Goal: Task Accomplishment & Management: Use online tool/utility

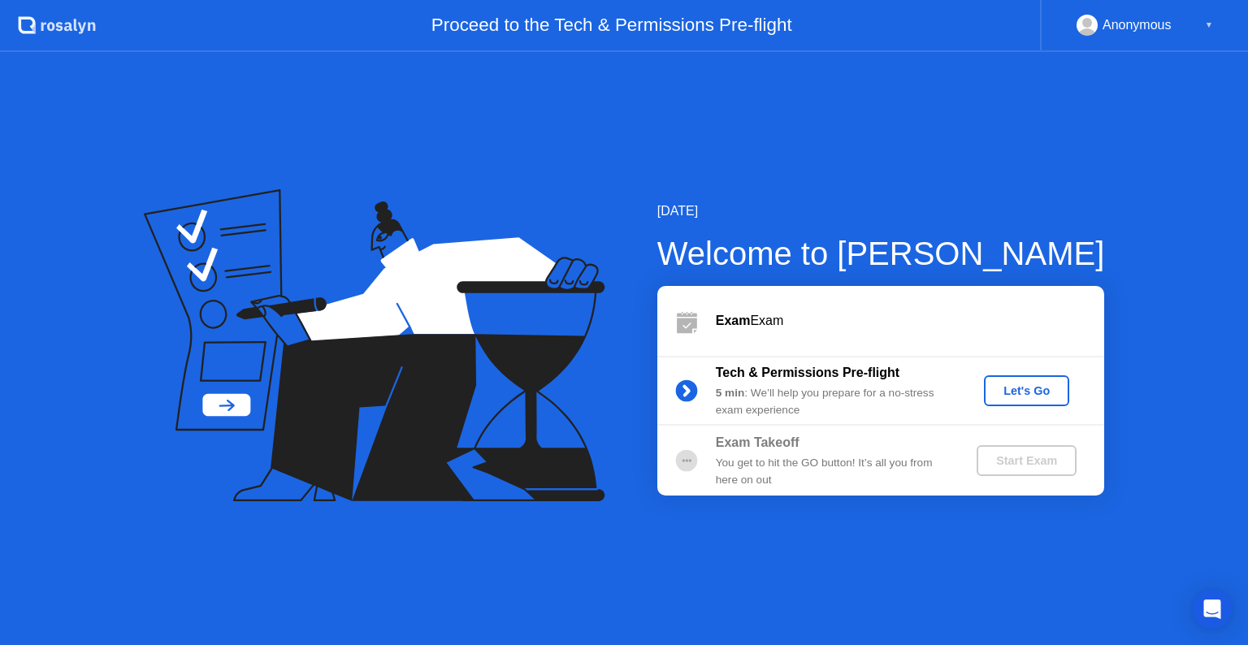
click at [1030, 391] on div "Let's Go" at bounding box center [1027, 390] width 72 height 13
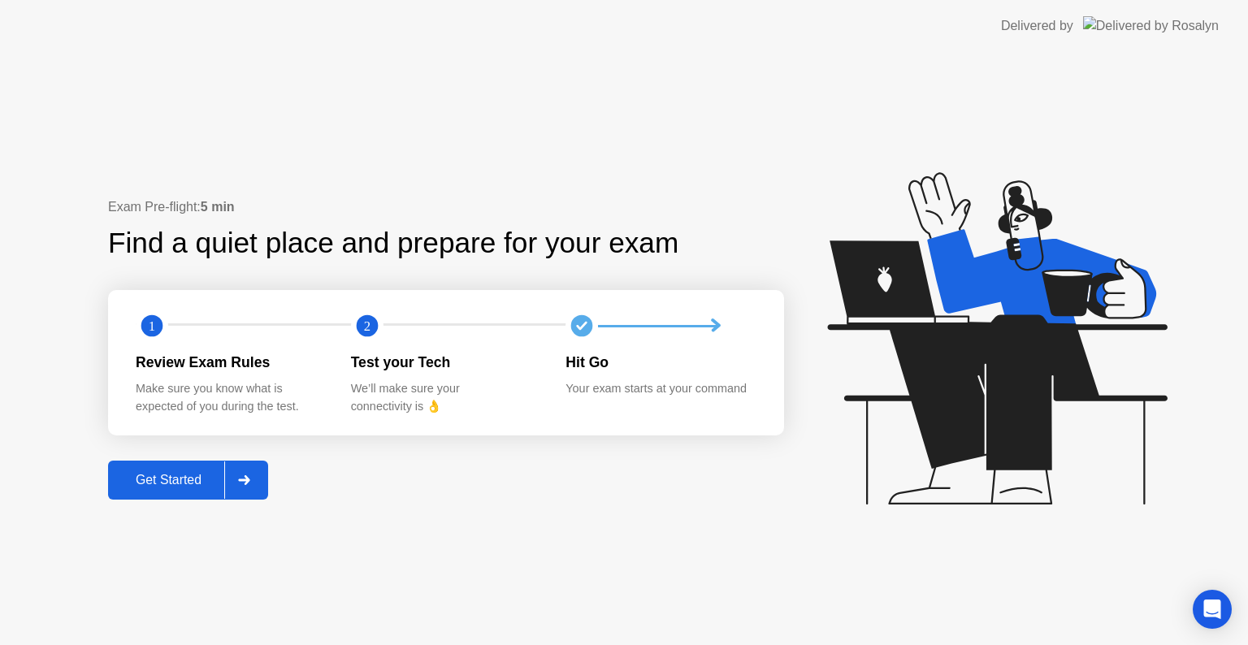
click at [210, 488] on div "Get Started" at bounding box center [168, 480] width 111 height 15
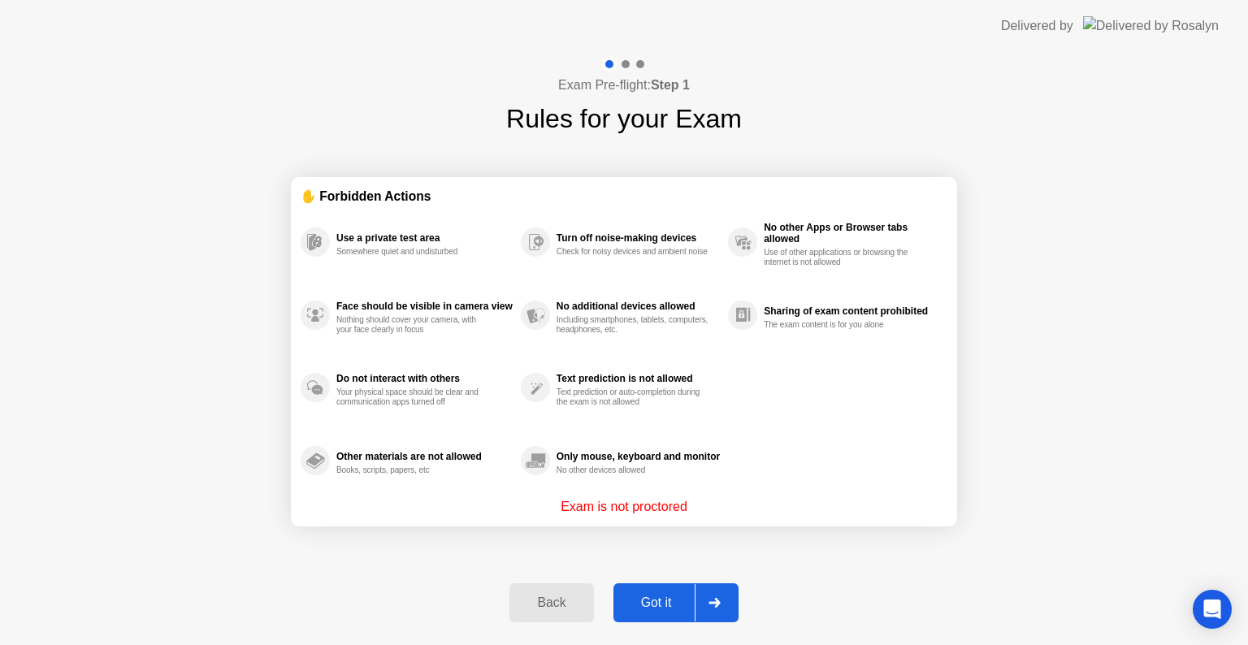
click at [644, 607] on div "Got it" at bounding box center [656, 603] width 76 height 15
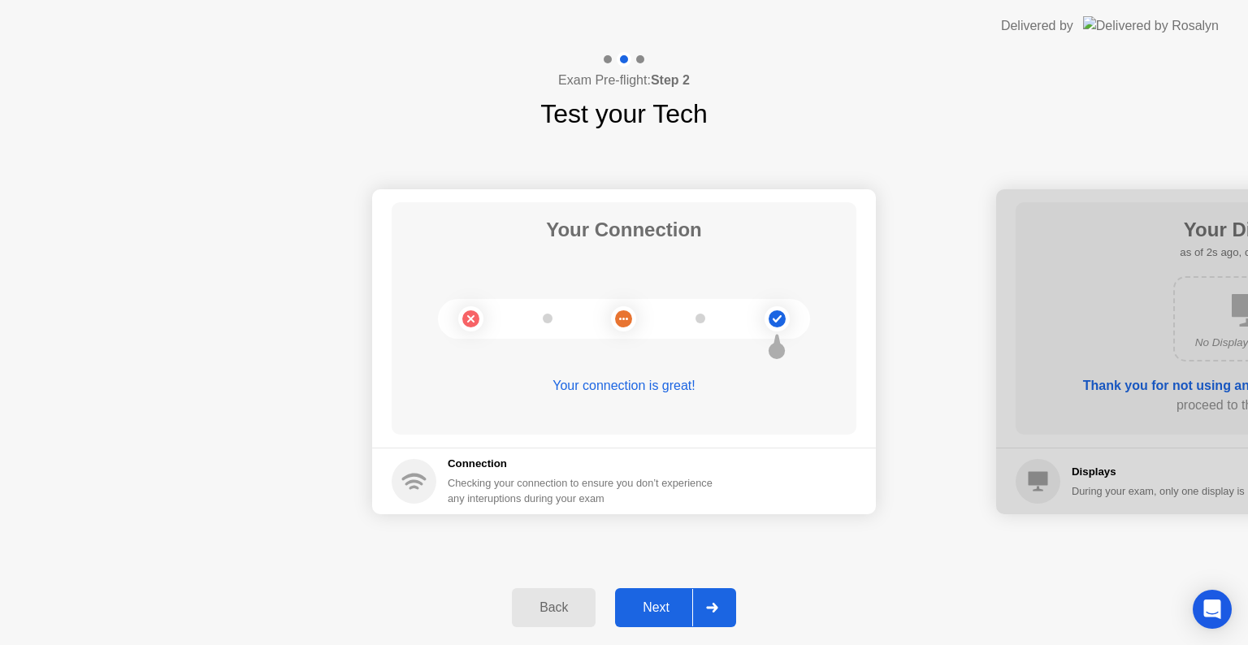
click at [644, 607] on div "Next" at bounding box center [656, 608] width 72 height 15
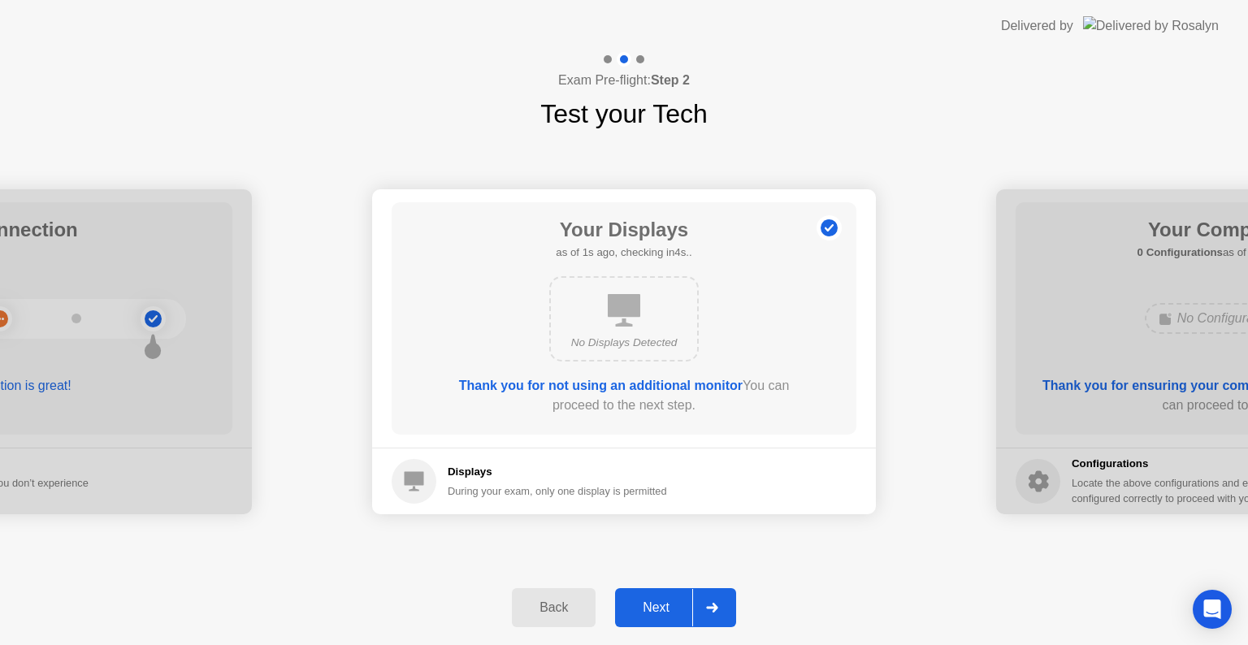
click at [644, 607] on div "Next" at bounding box center [656, 608] width 72 height 15
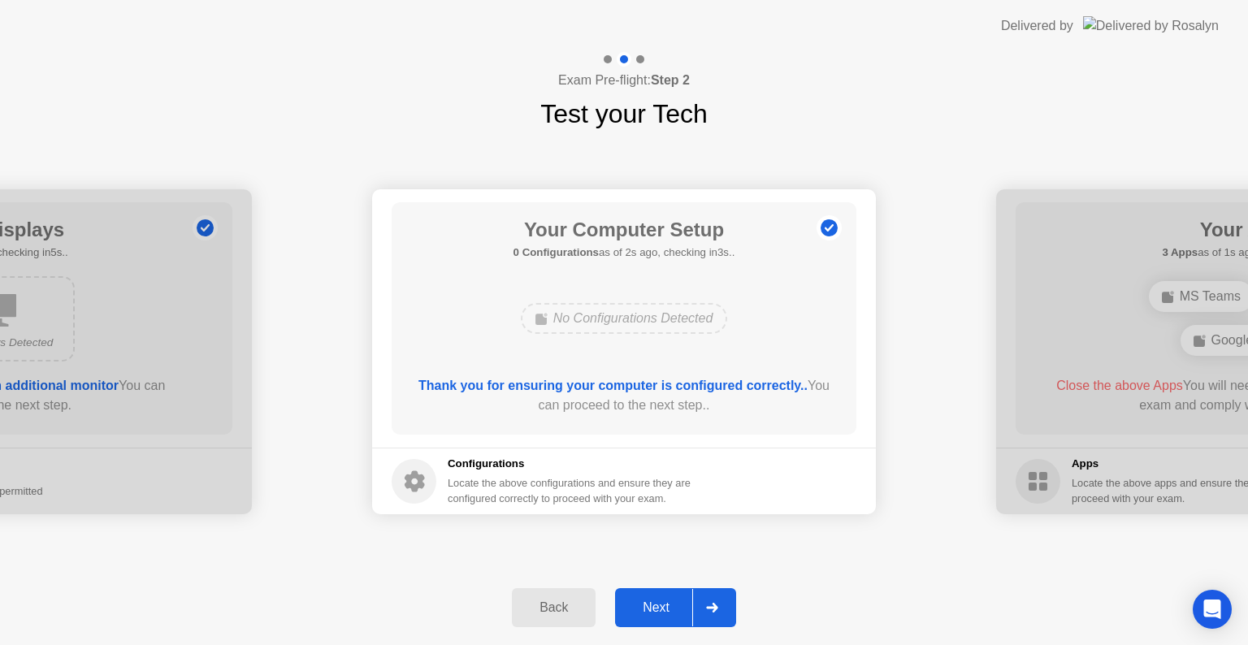
click at [644, 607] on div "Next" at bounding box center [656, 608] width 72 height 15
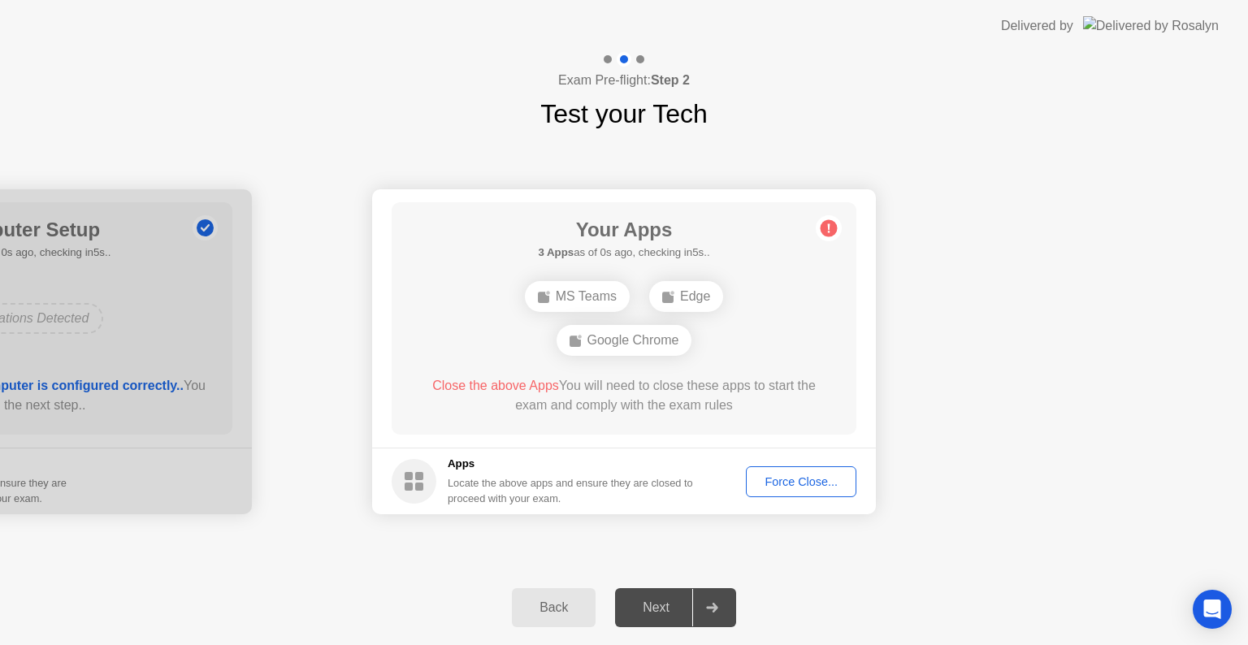
click at [780, 482] on div "Force Close..." at bounding box center [801, 481] width 99 height 13
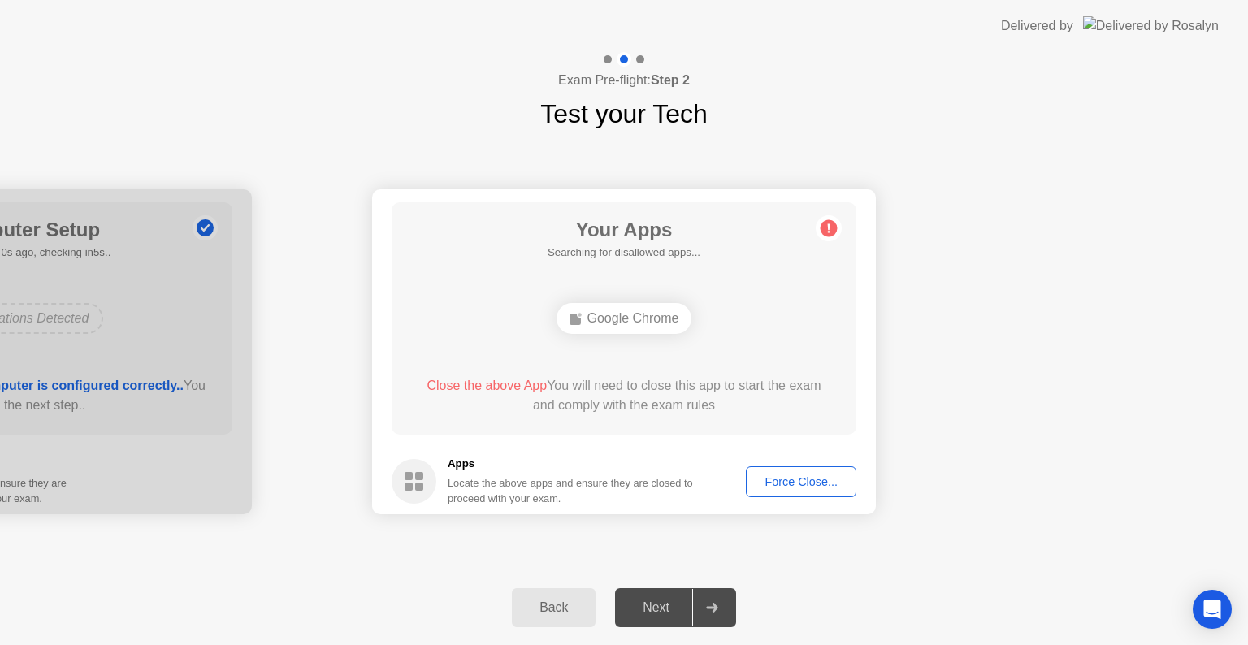
click at [801, 481] on div "Force Close..." at bounding box center [801, 481] width 99 height 13
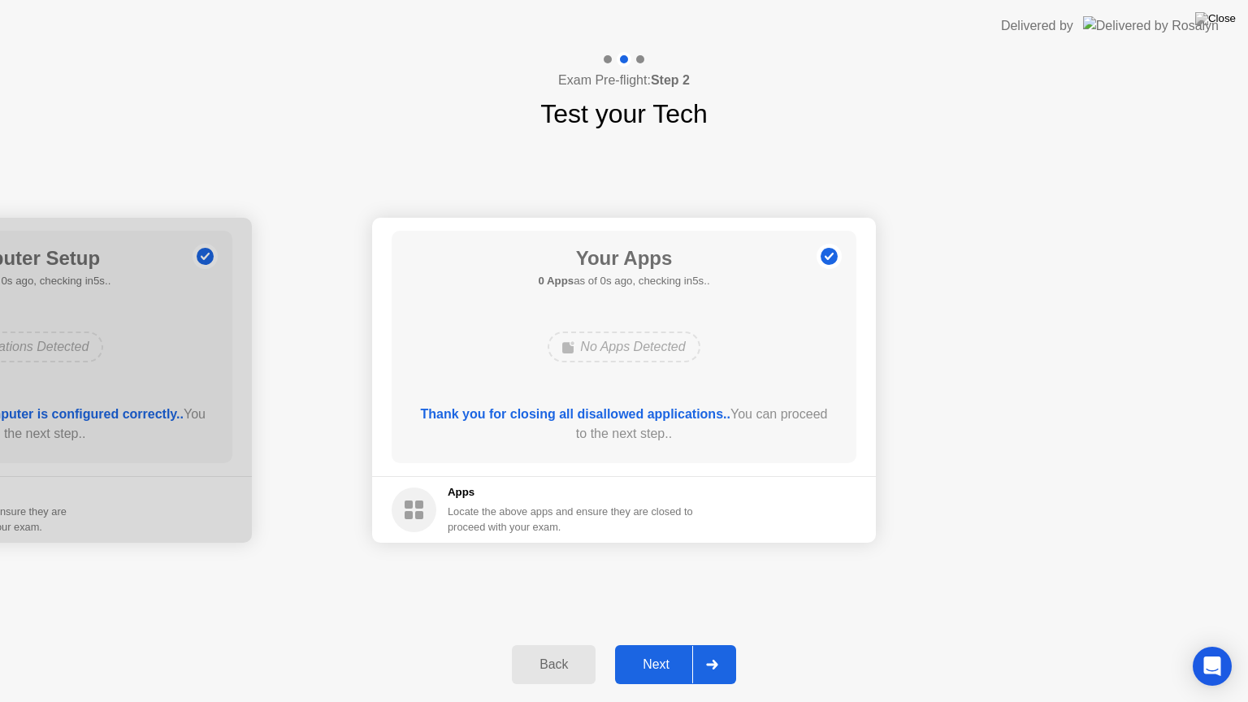
click at [663, 644] on div "Next" at bounding box center [656, 664] width 72 height 15
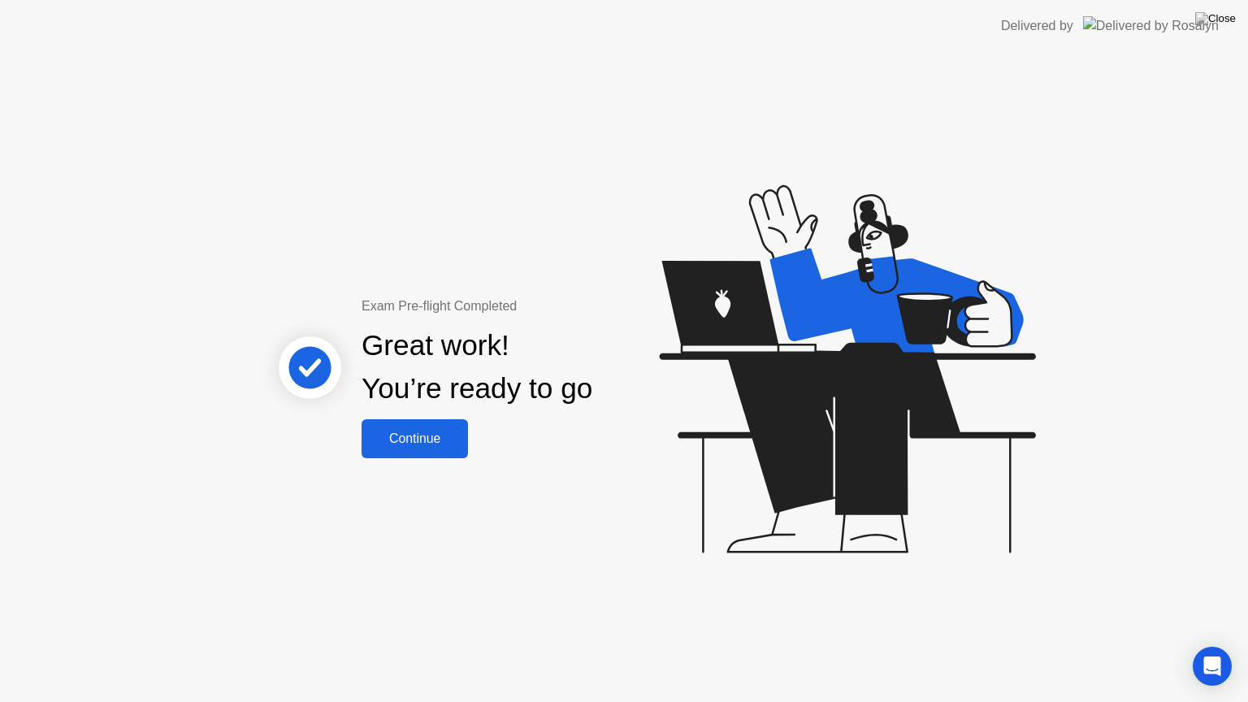
click at [423, 427] on button "Continue" at bounding box center [415, 438] width 106 height 39
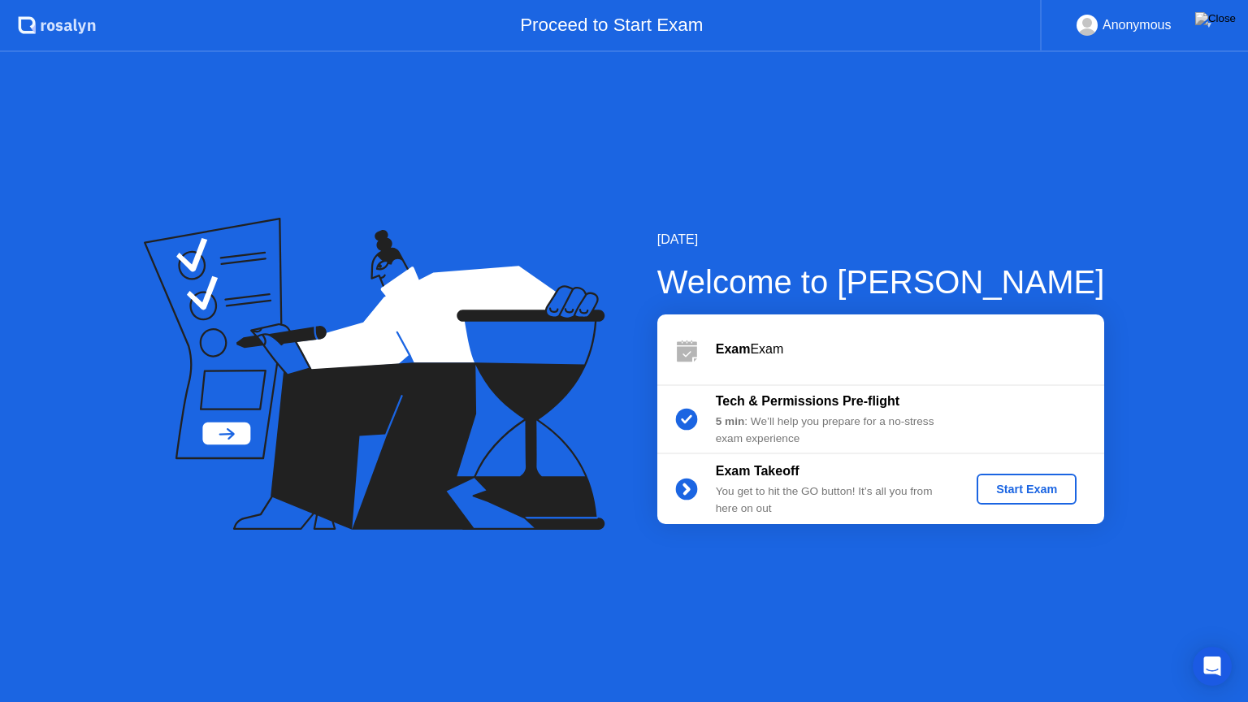
click at [1034, 484] on div "Start Exam" at bounding box center [1026, 489] width 87 height 13
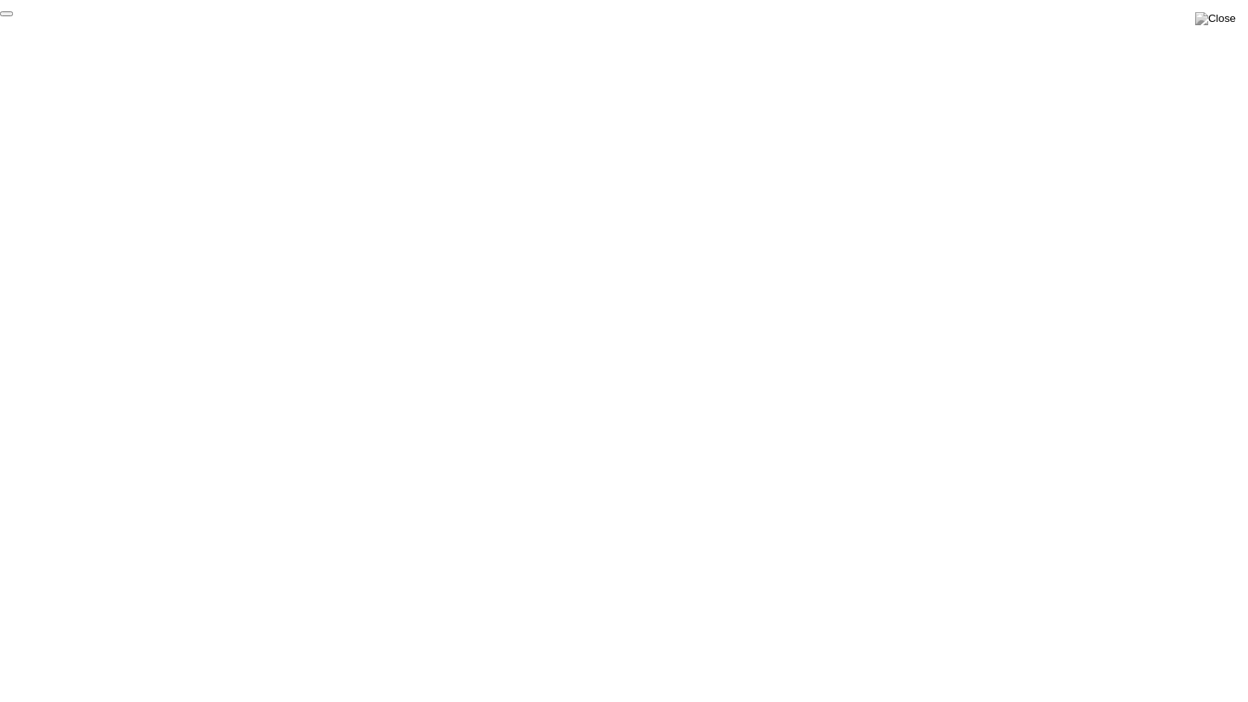
click div "End Proctoring Session"
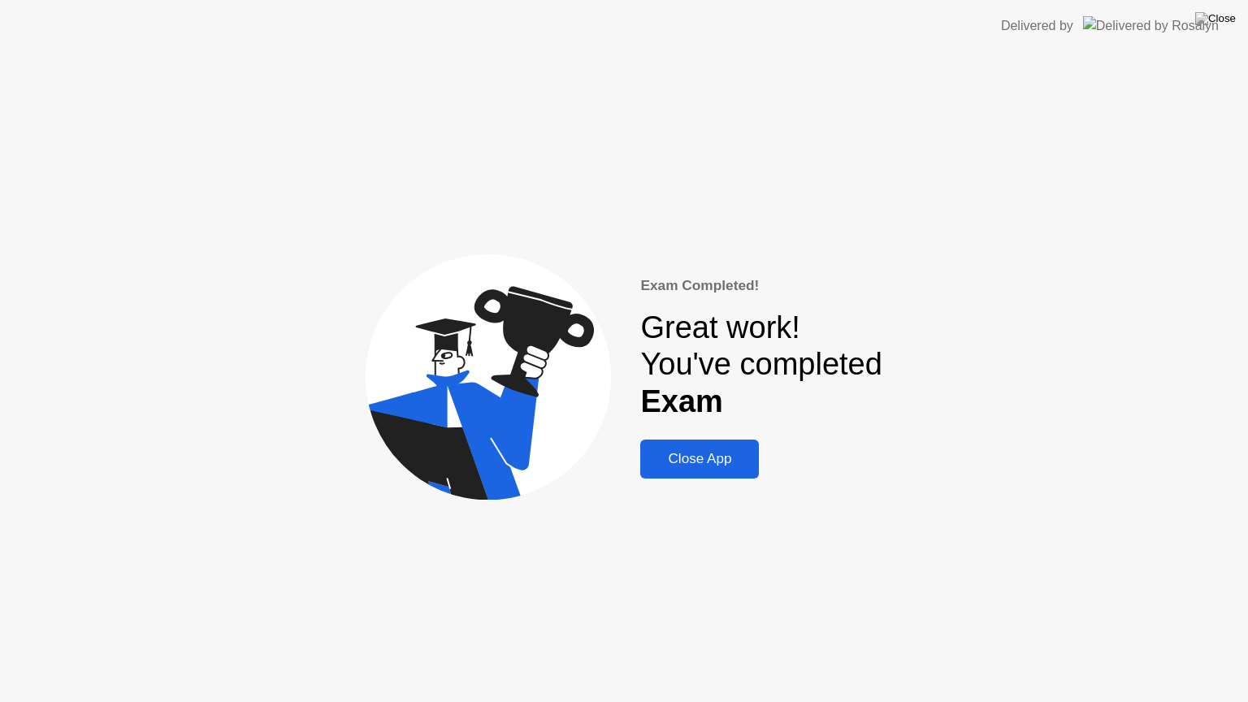
click at [698, 462] on div "Close App" at bounding box center [699, 459] width 109 height 16
